Goal: Check status: Check status

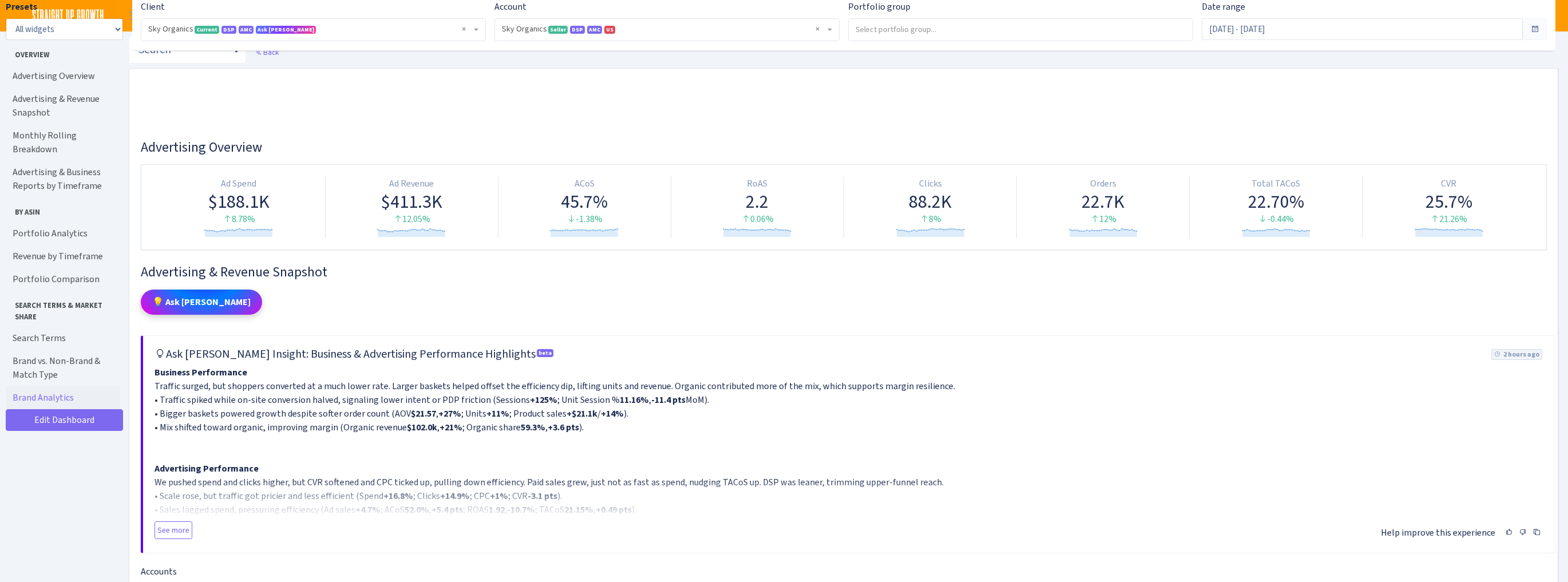
select select "[CREDIT_CARD_NUMBER]"
select select "week"
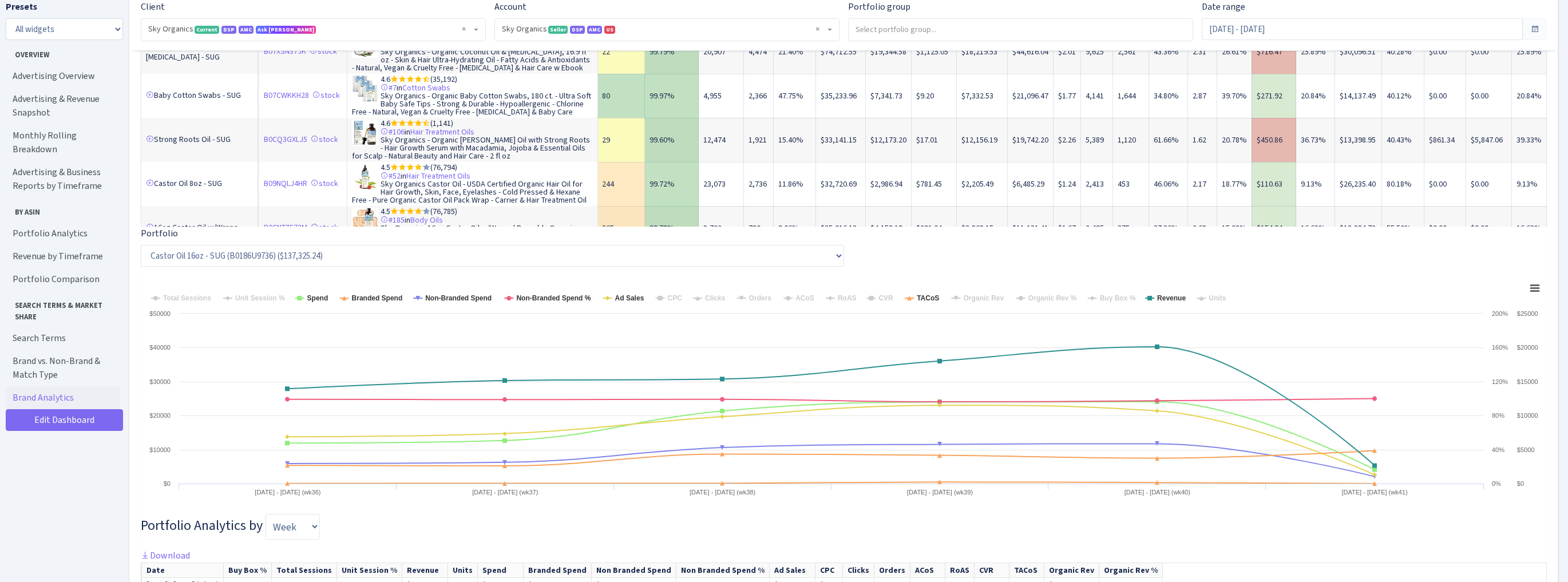
scroll to position [3113, 0]
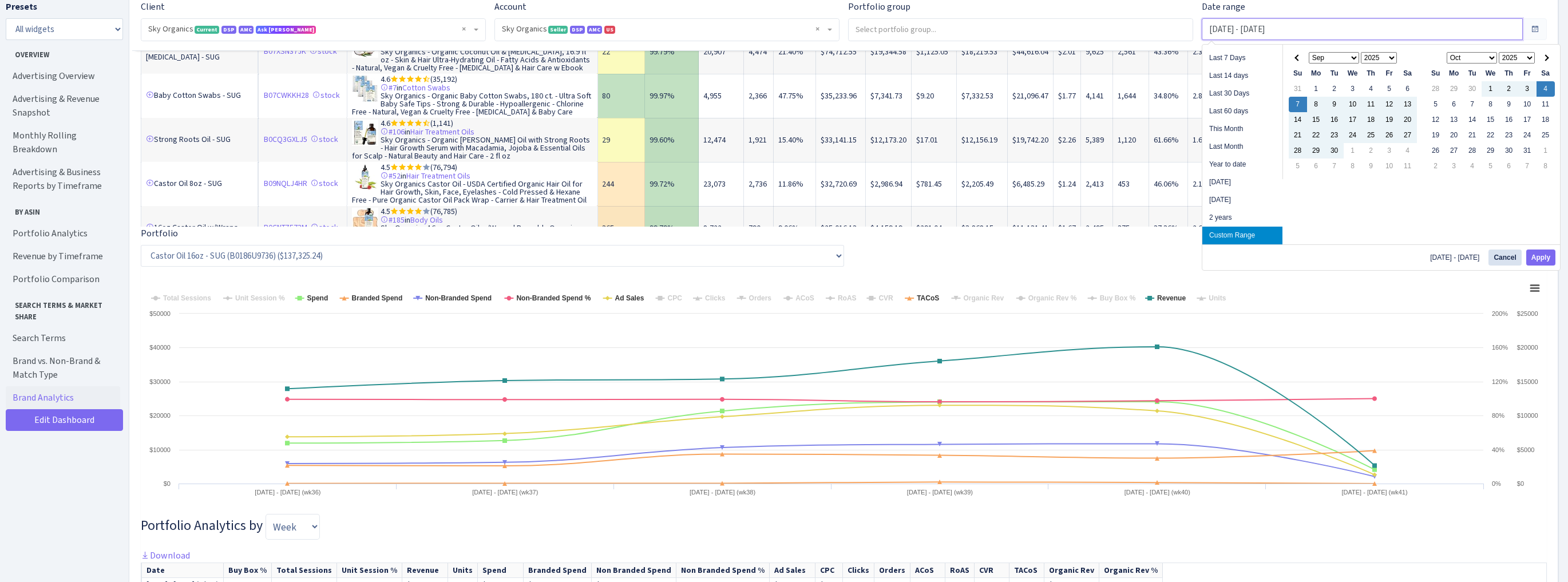
click at [1253, 33] on input "[DATE] - [DATE]" at bounding box center [1362, 29] width 321 height 22
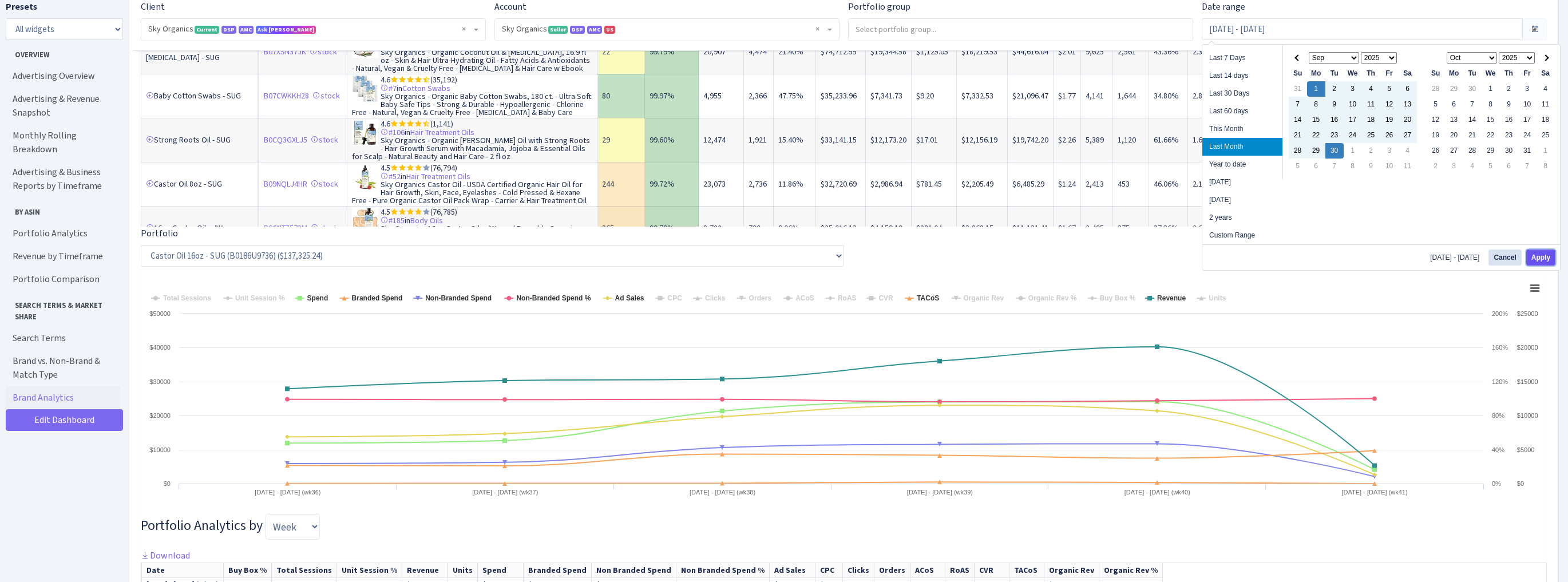
click at [1544, 256] on button "Apply" at bounding box center [1541, 258] width 29 height 16
type input "[DATE] - [DATE]"
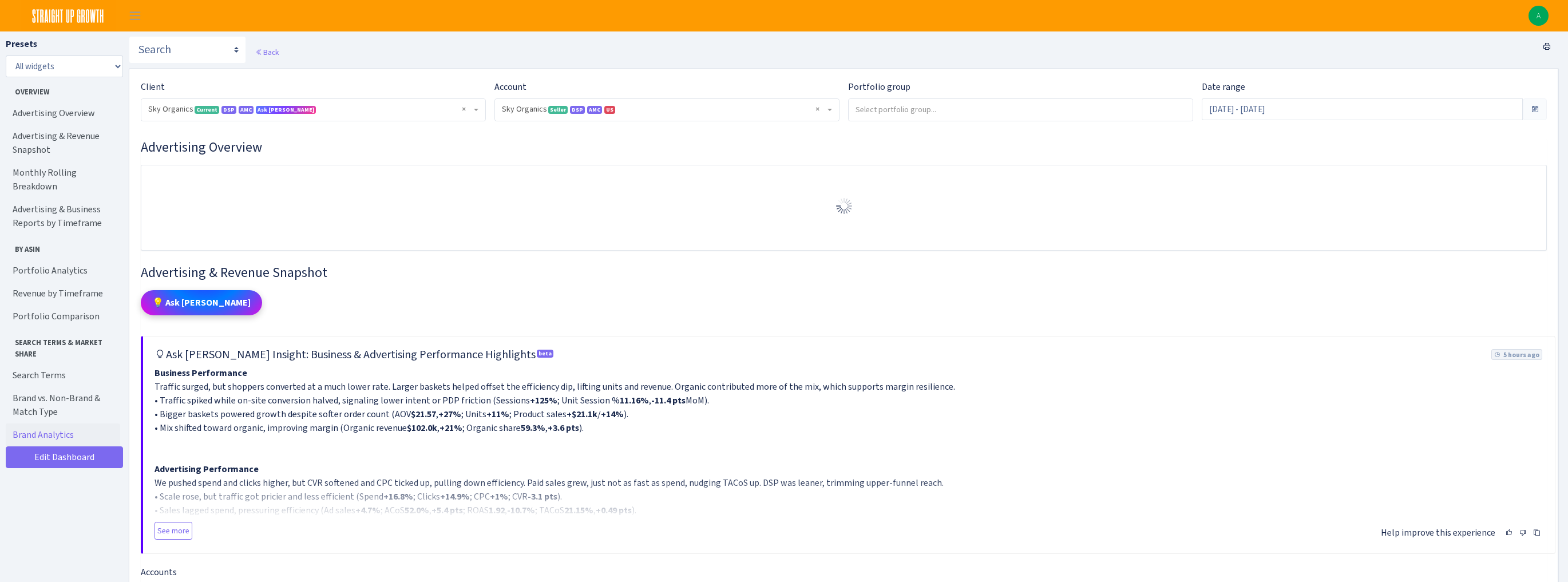
select select "[CREDIT_CARD_NUMBER]"
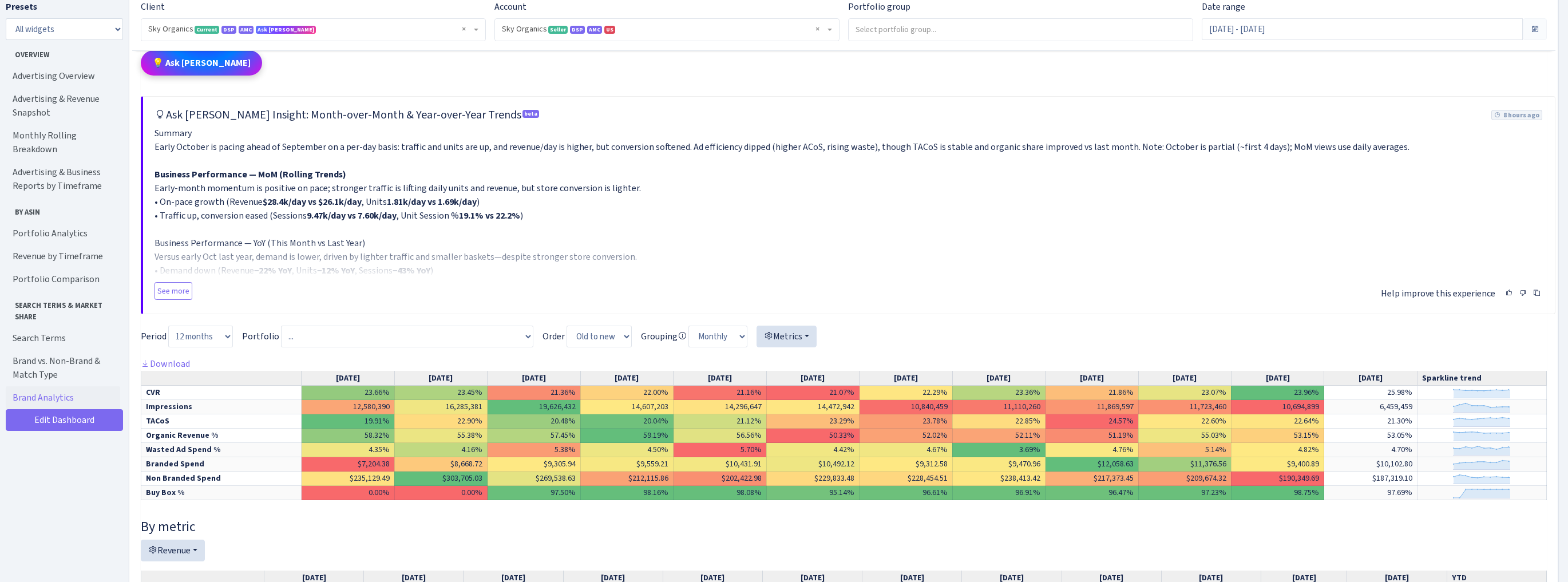
scroll to position [732, 0]
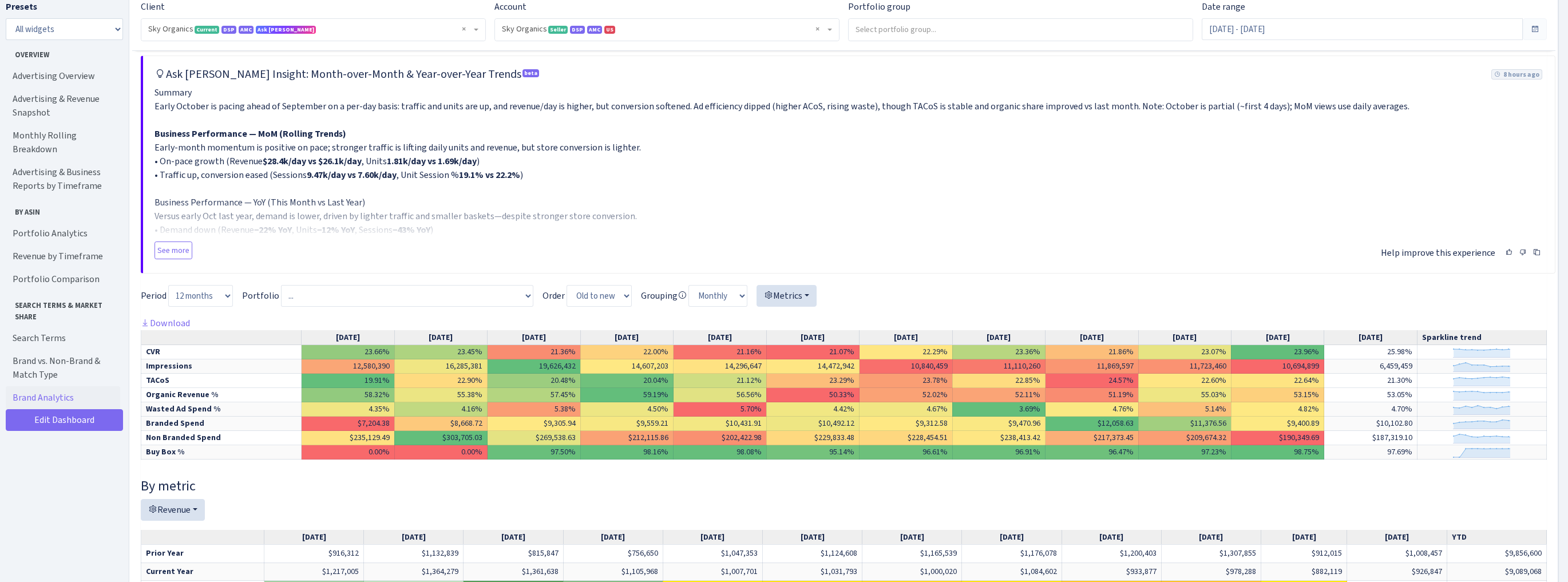
click at [819, 165] on div "Summary Early October is pacing ahead of September on a per‑day basis: traffic …" at bounding box center [849, 160] width 1389 height 149
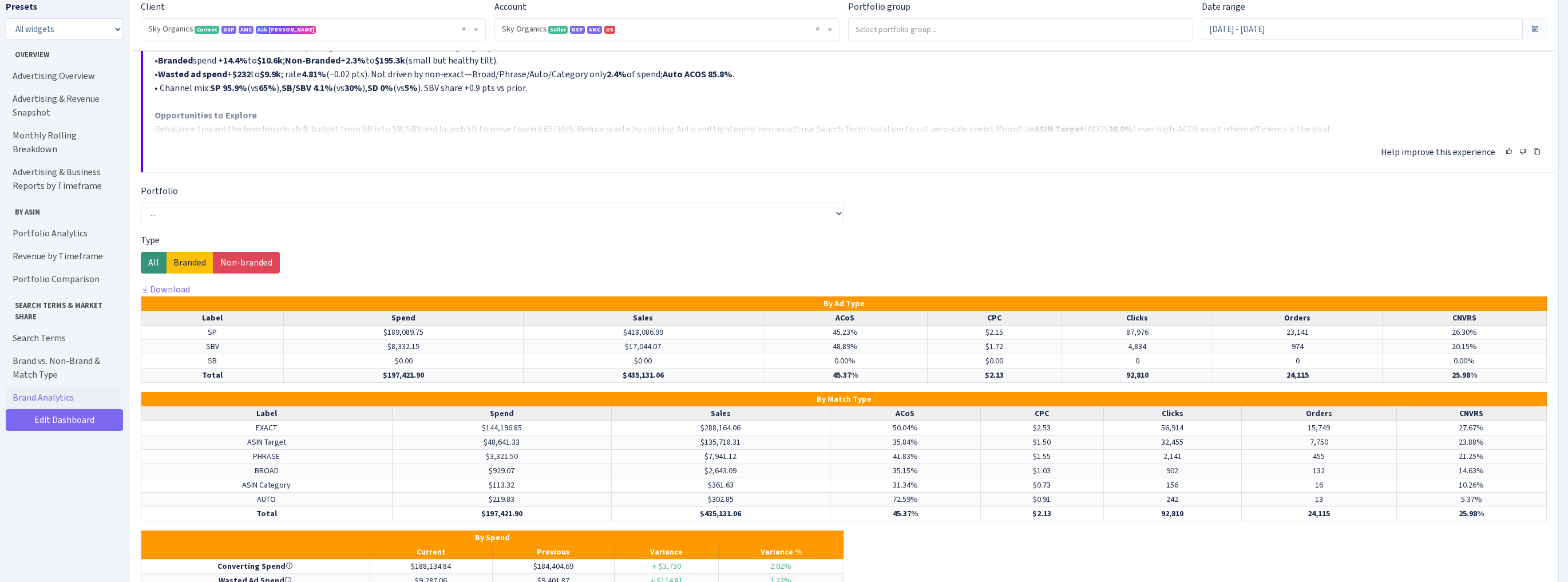
scroll to position [7784, 0]
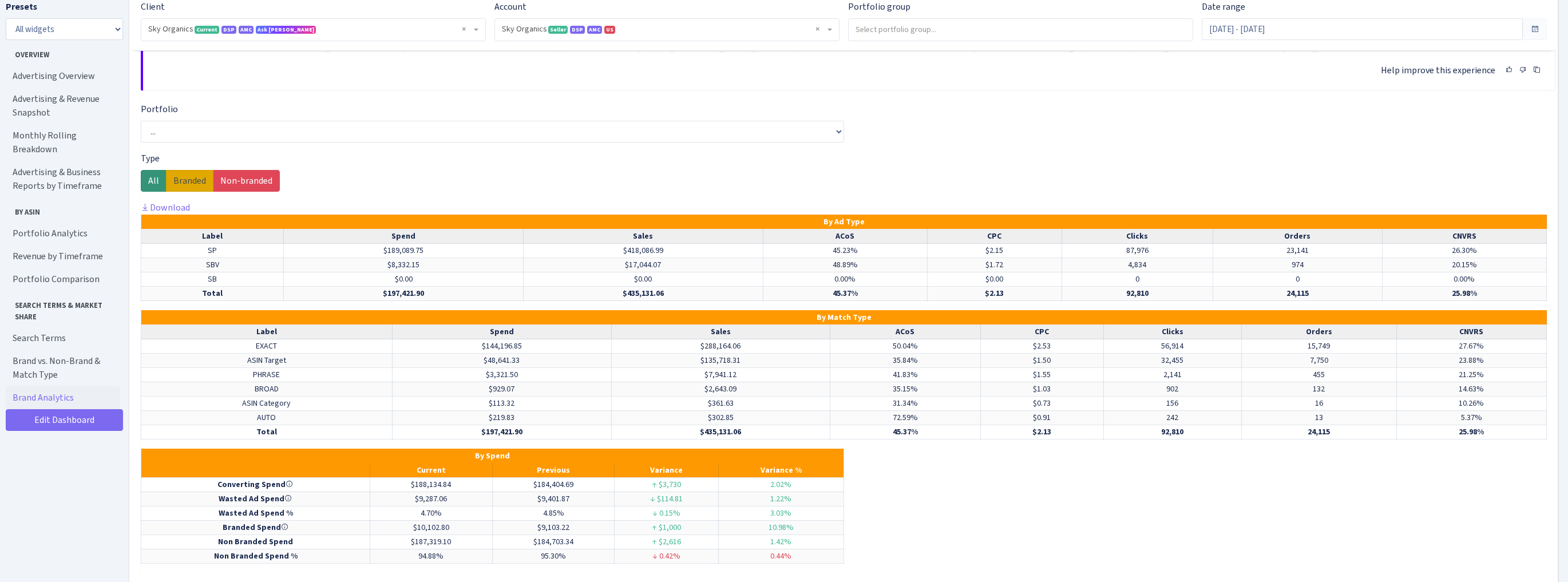
click at [196, 170] on label "Branded" at bounding box center [190, 181] width 47 height 22
click at [181, 174] on input "Branded" at bounding box center [177, 178] width 7 height 7
radio input "true"
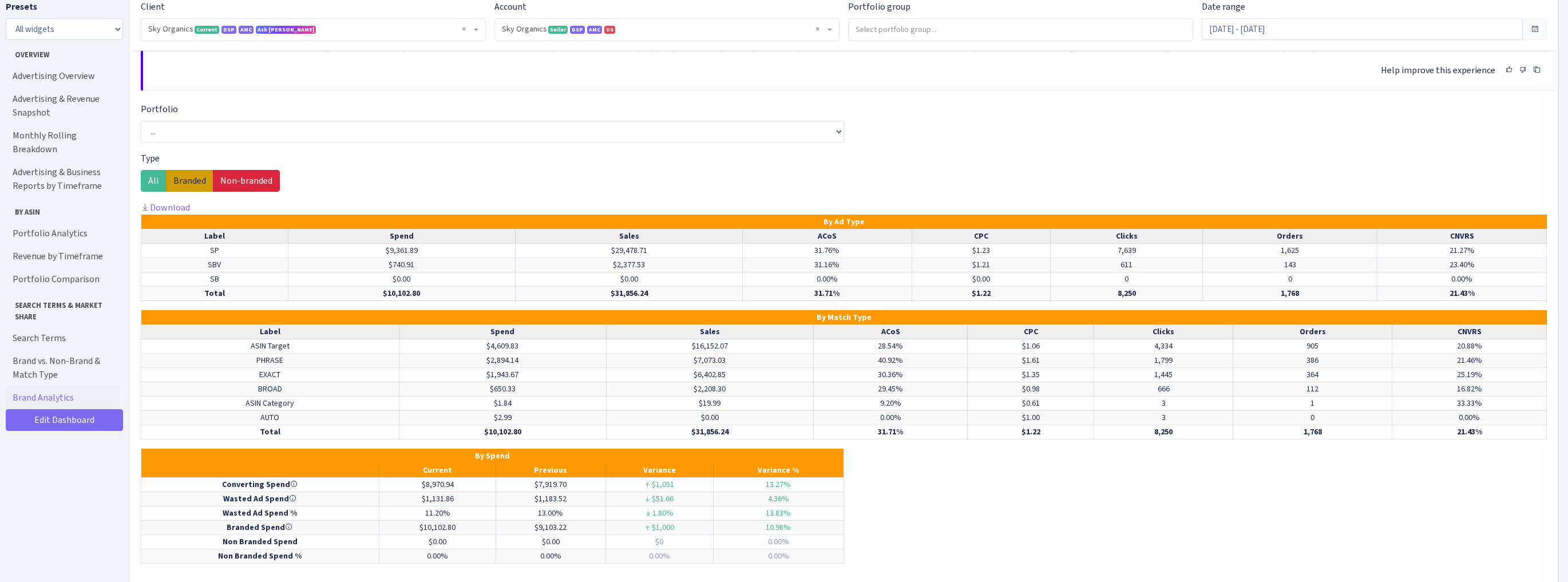
click at [250, 170] on label "Non-branded" at bounding box center [247, 181] width 67 height 22
click at [228, 174] on input "Non-branded" at bounding box center [224, 178] width 7 height 7
radio input "true"
